Goal: Find contact information: Find contact information

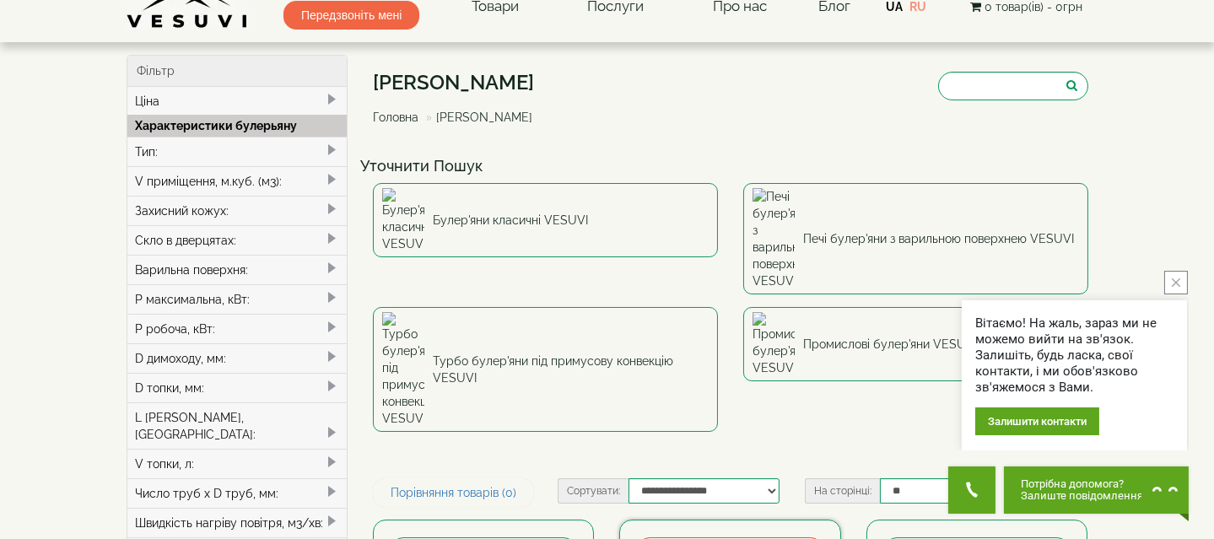
scroll to position [51, 0]
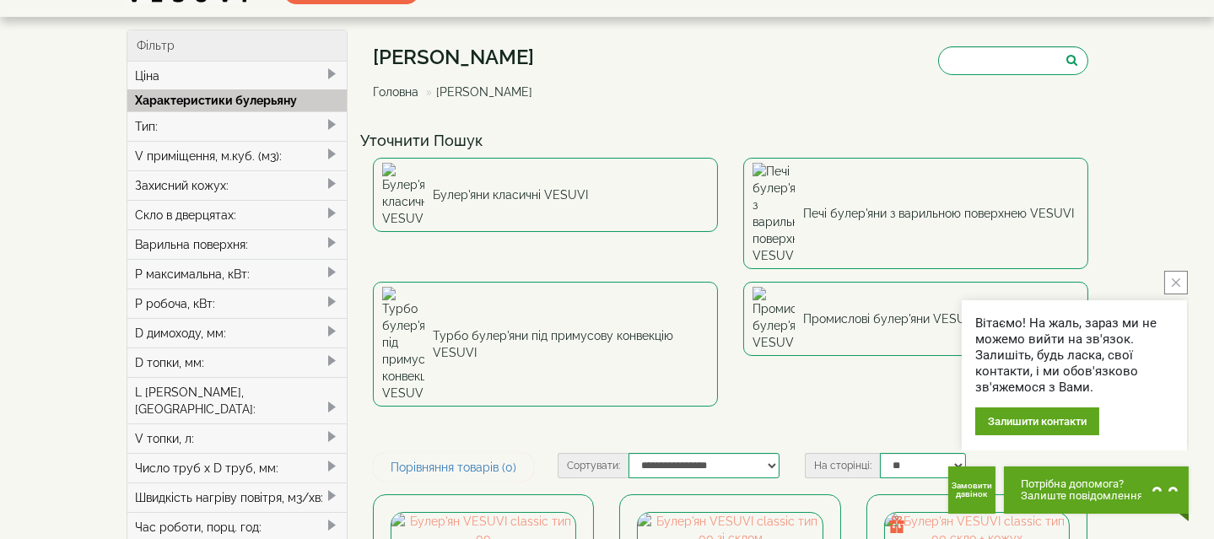
click at [1175, 283] on icon "close button" at bounding box center [1176, 282] width 8 height 8
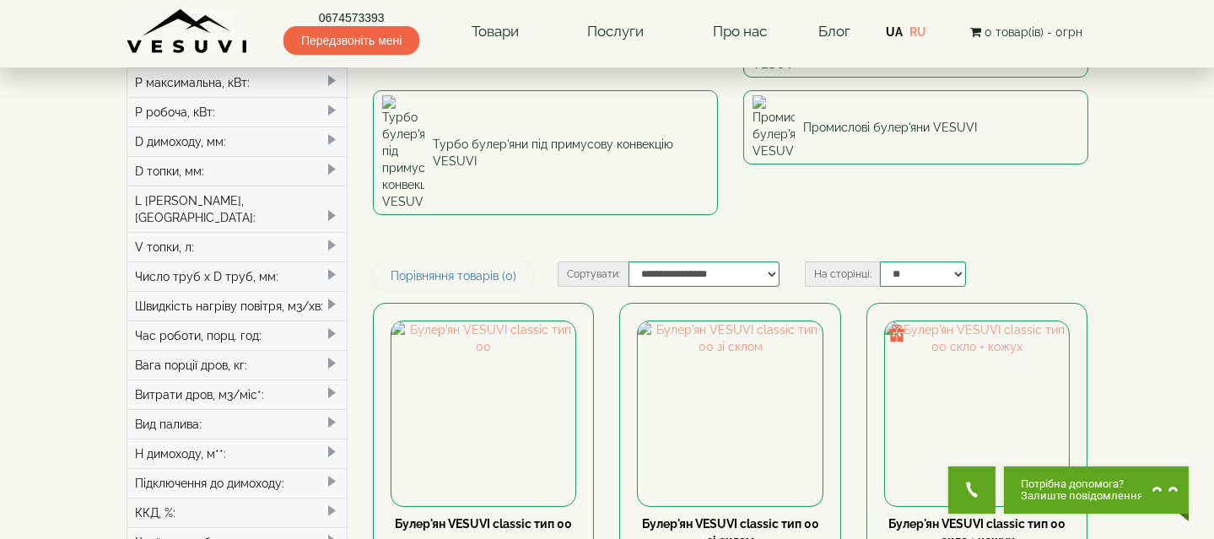
scroll to position [255, 0]
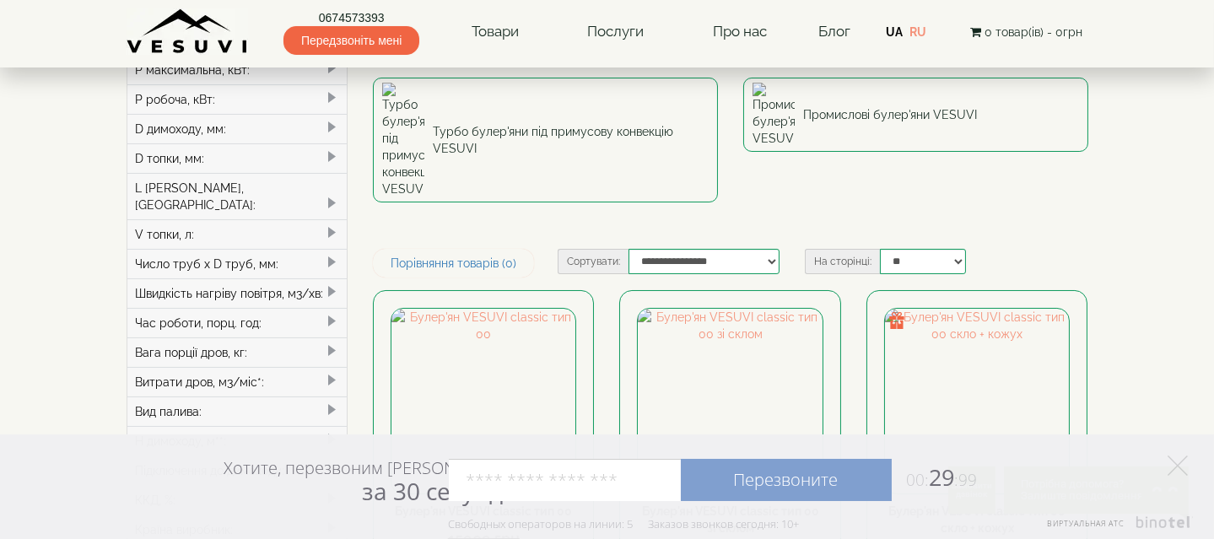
click at [331, 100] on span at bounding box center [331, 97] width 13 height 13
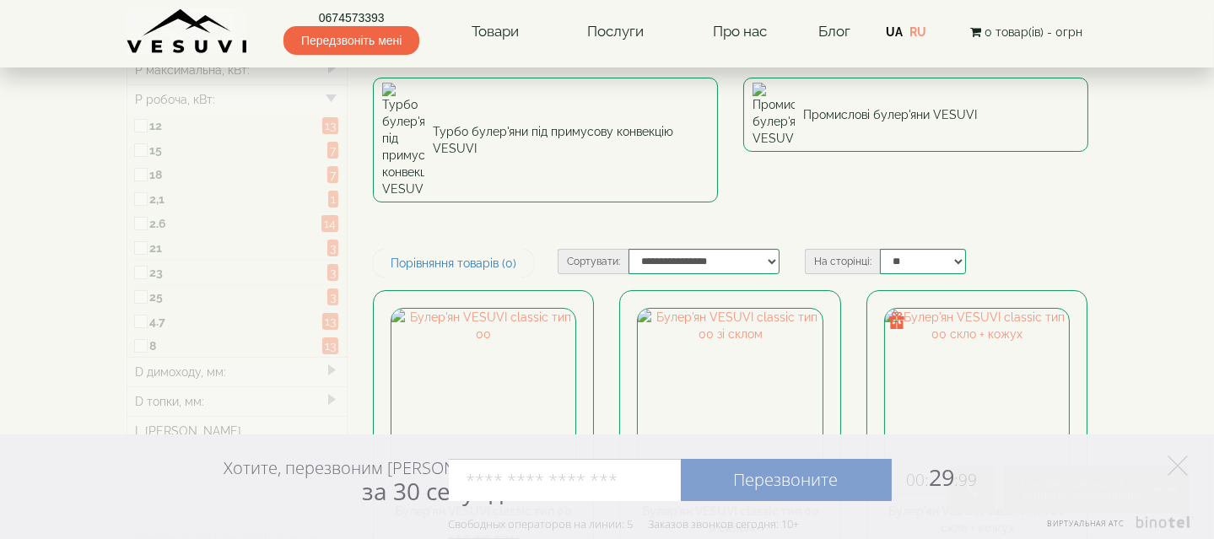
type input "*****"
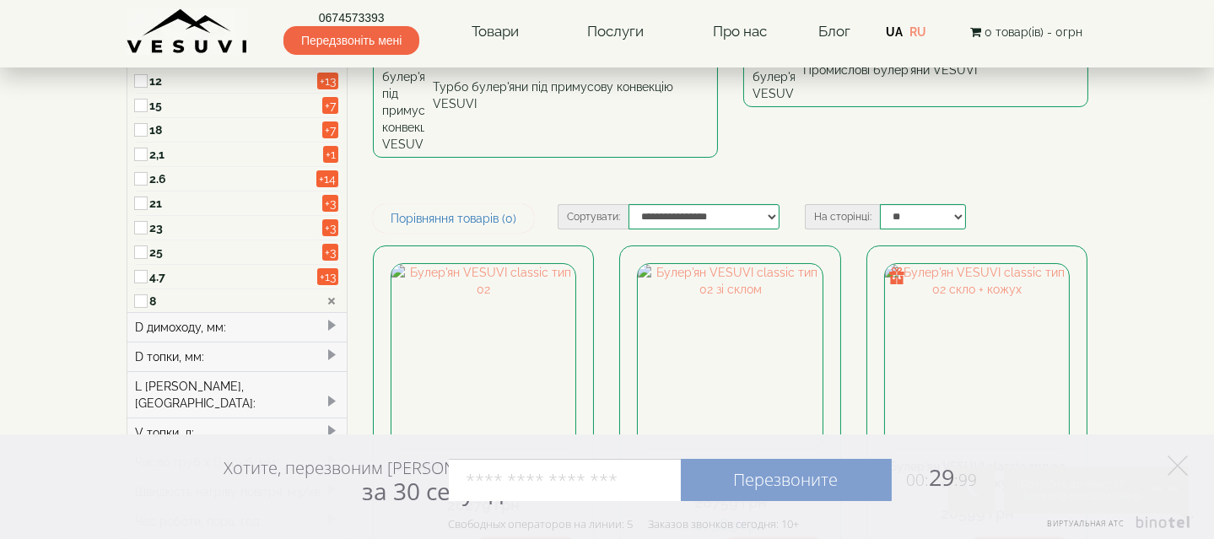
scroll to position [331, 0]
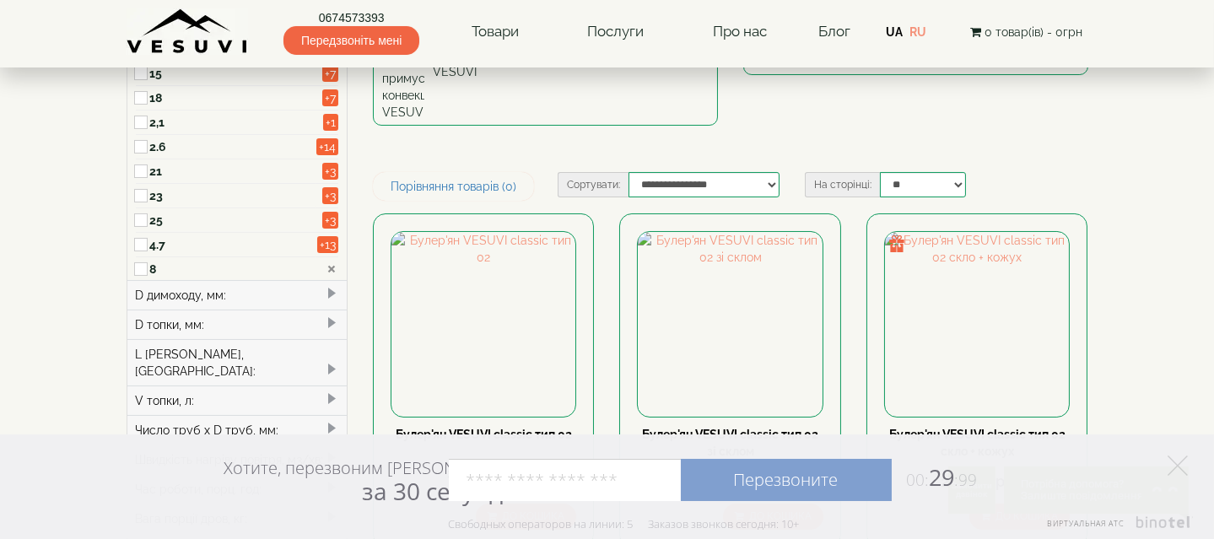
click at [545, 488] on input "tel" at bounding box center [565, 480] width 232 height 42
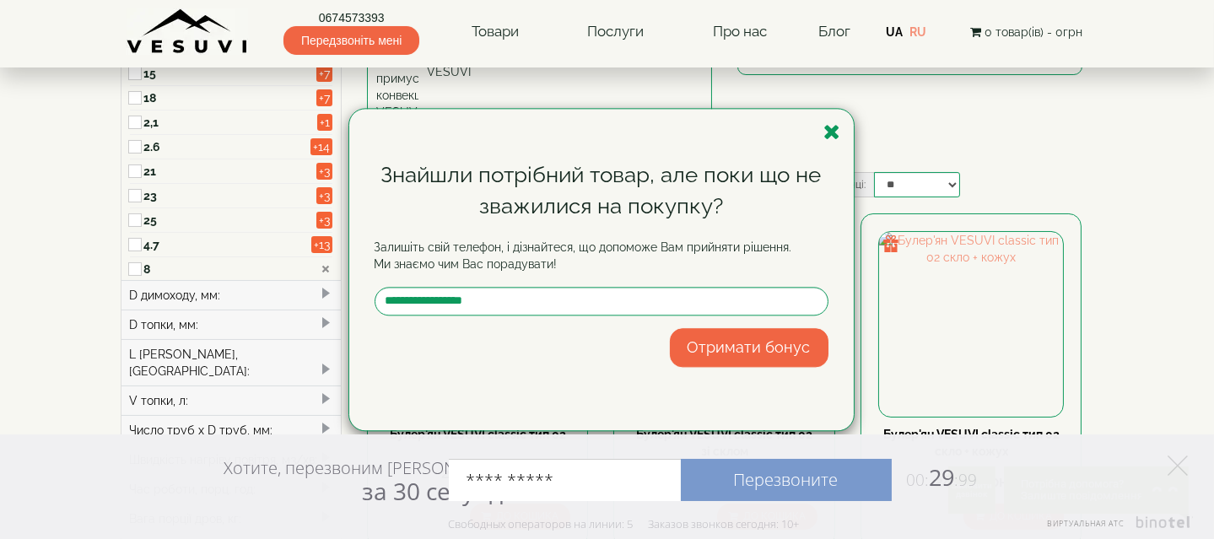
type input "**********"
click at [731, 489] on link "Перезвоните" at bounding box center [786, 480] width 211 height 42
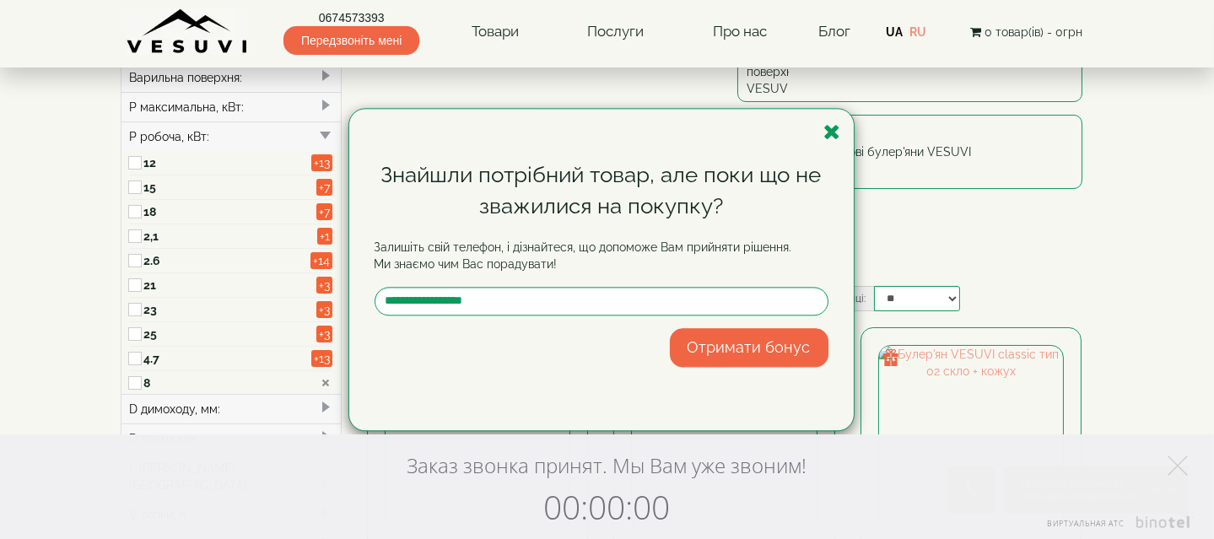
scroll to position [229, 0]
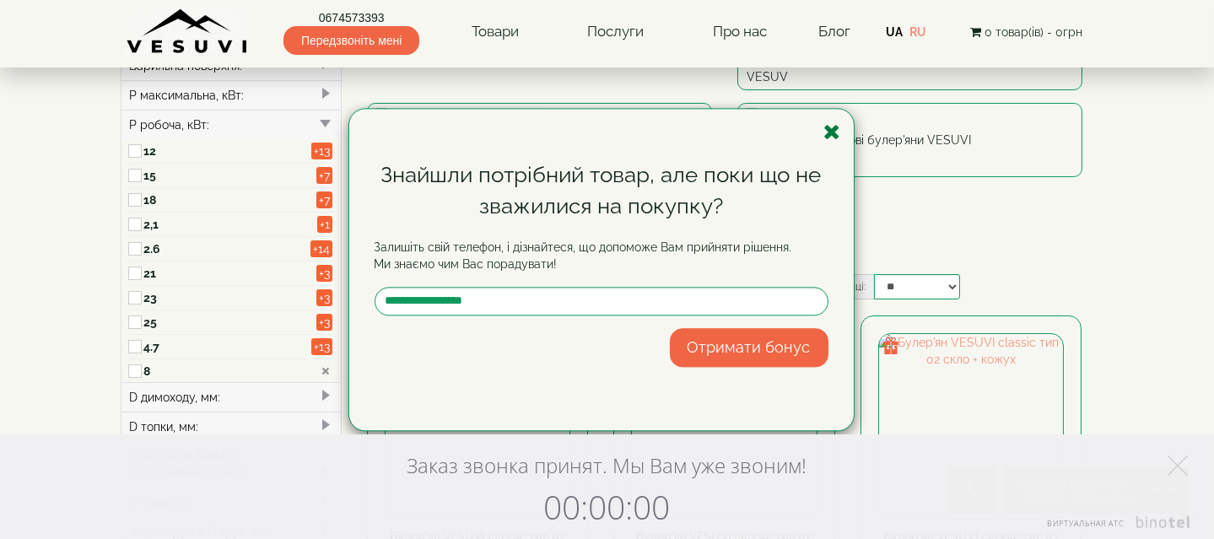
click at [832, 133] on icon "button" at bounding box center [832, 131] width 17 height 21
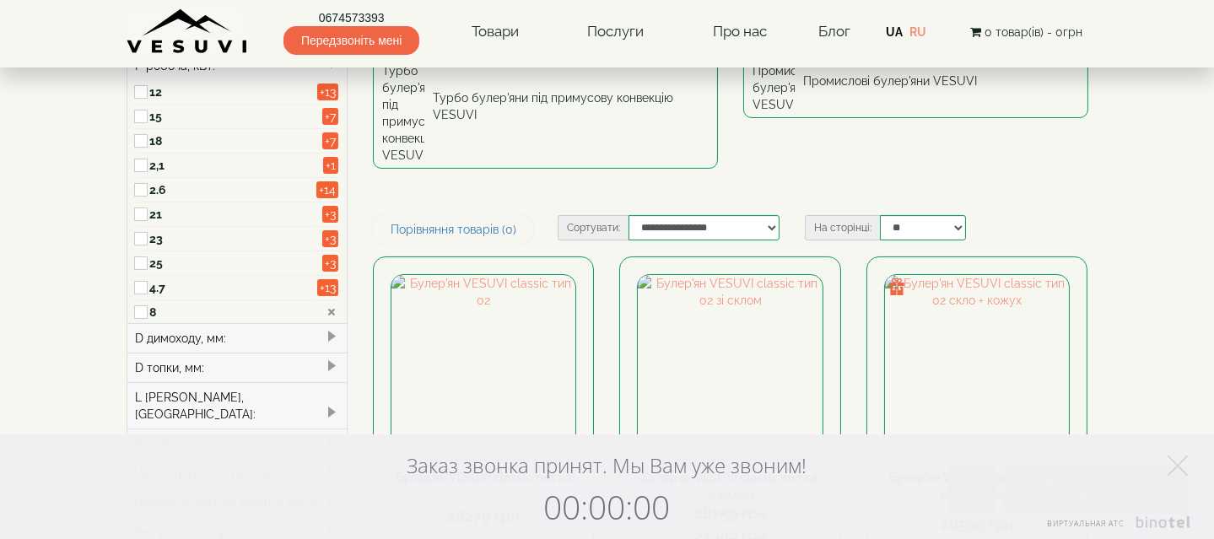
scroll to position [306, 0]
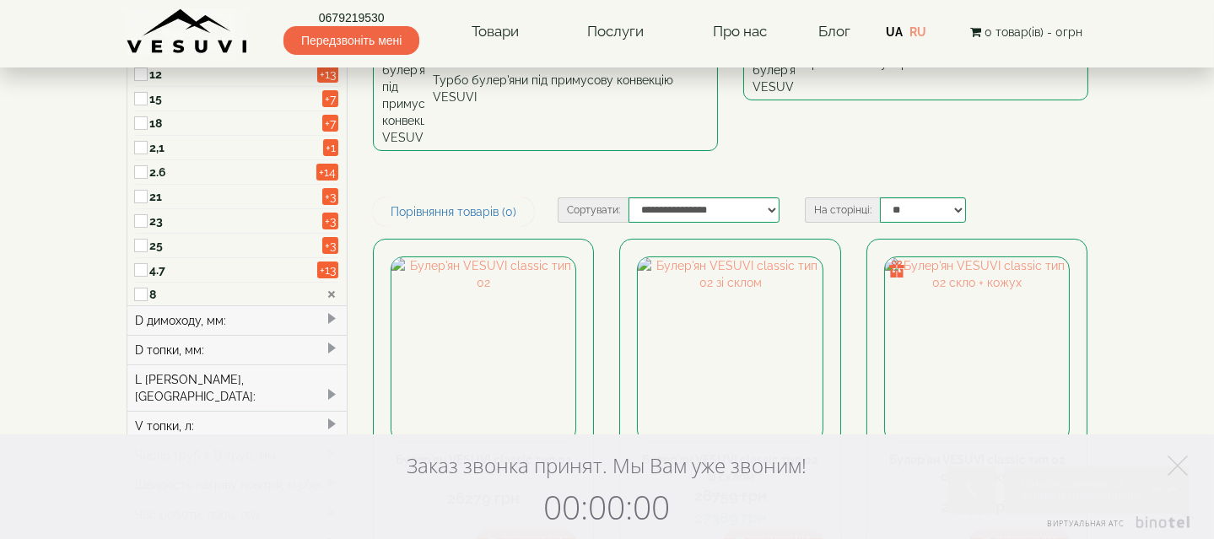
click at [259, 349] on div "D топки, мм:" at bounding box center [237, 350] width 220 height 30
